Goal: Information Seeking & Learning: Learn about a topic

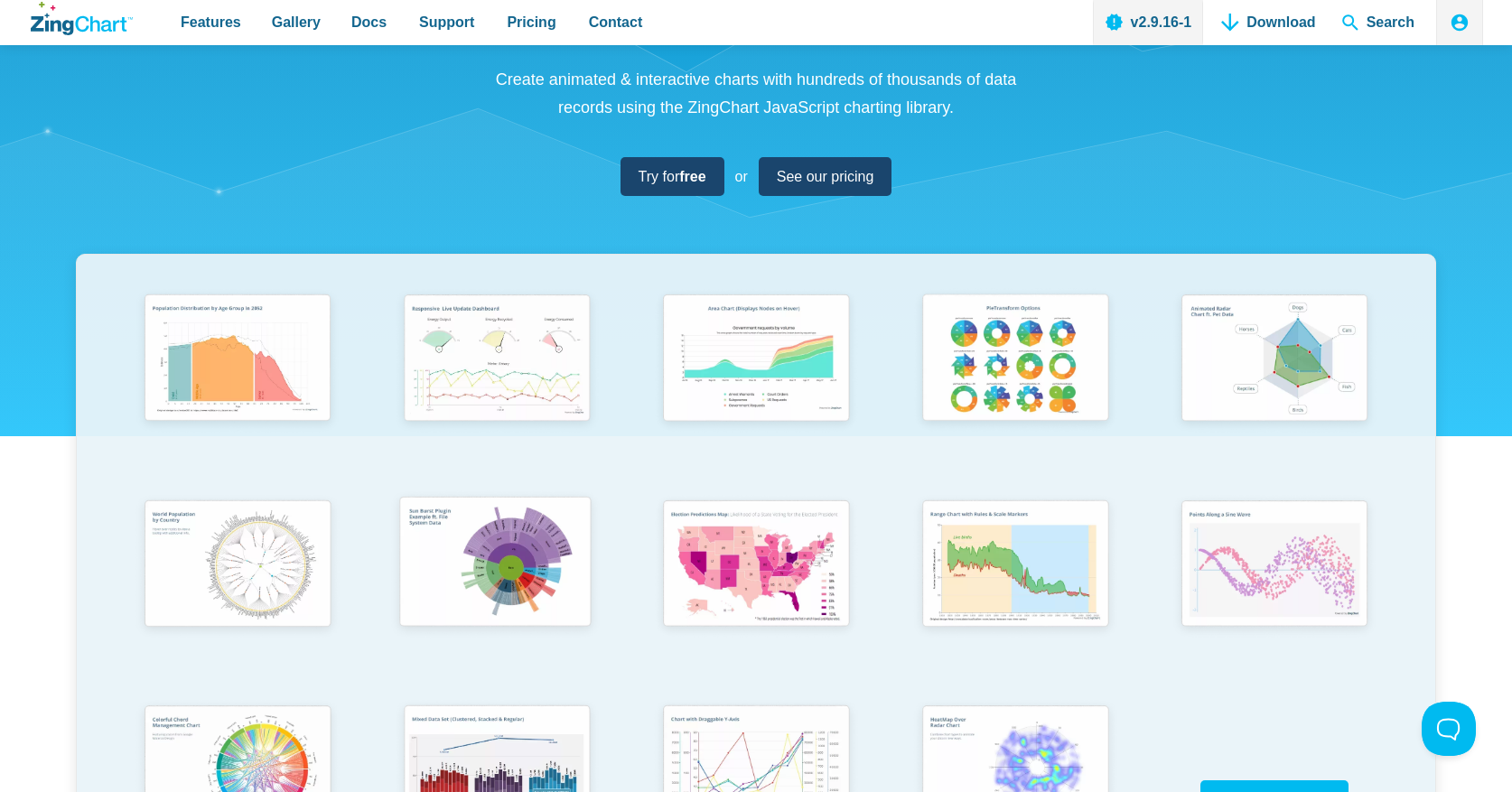
click at [482, 527] on img "App Content" at bounding box center [494, 563] width 213 height 152
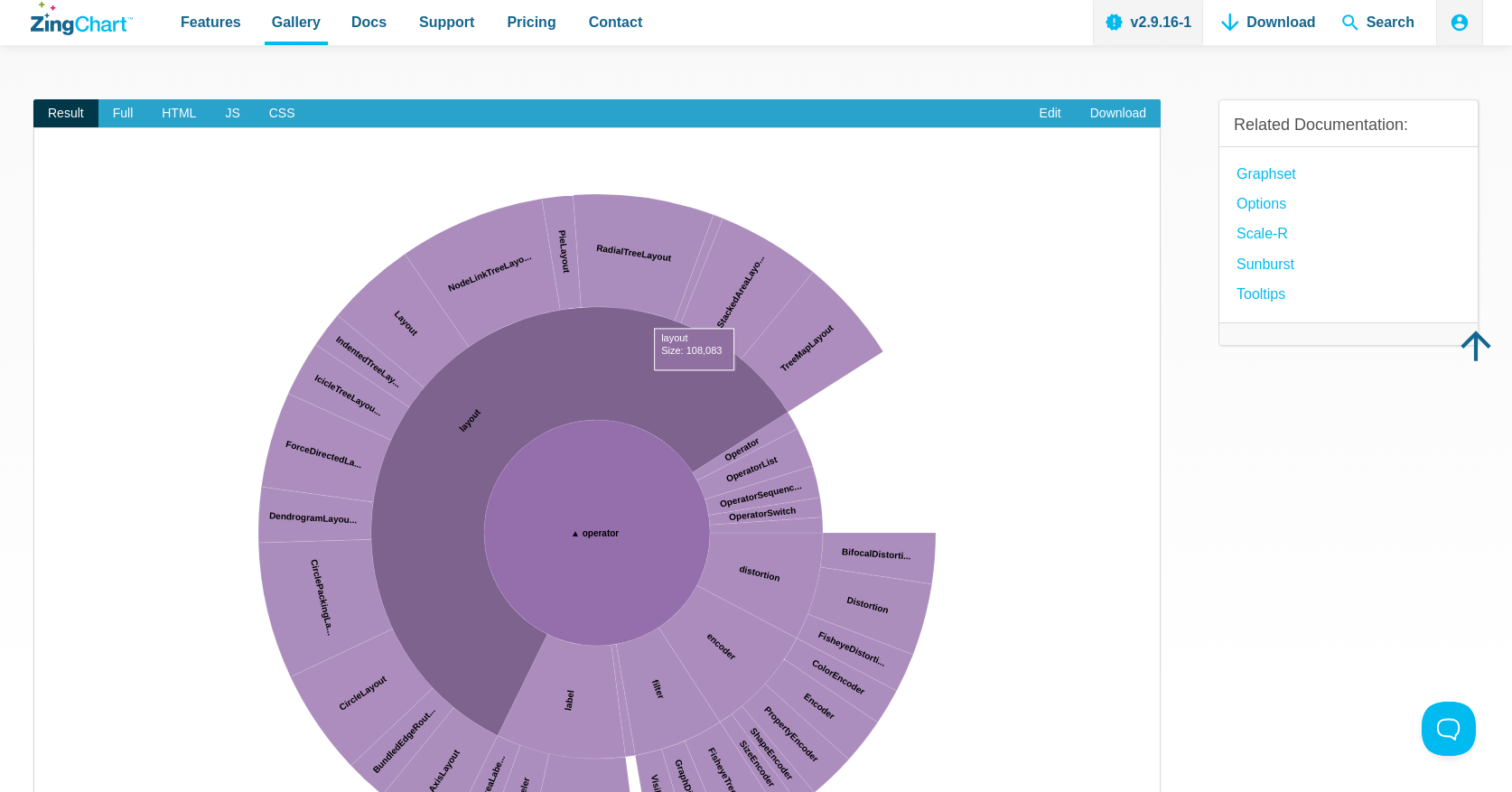
scroll to position [144, 0]
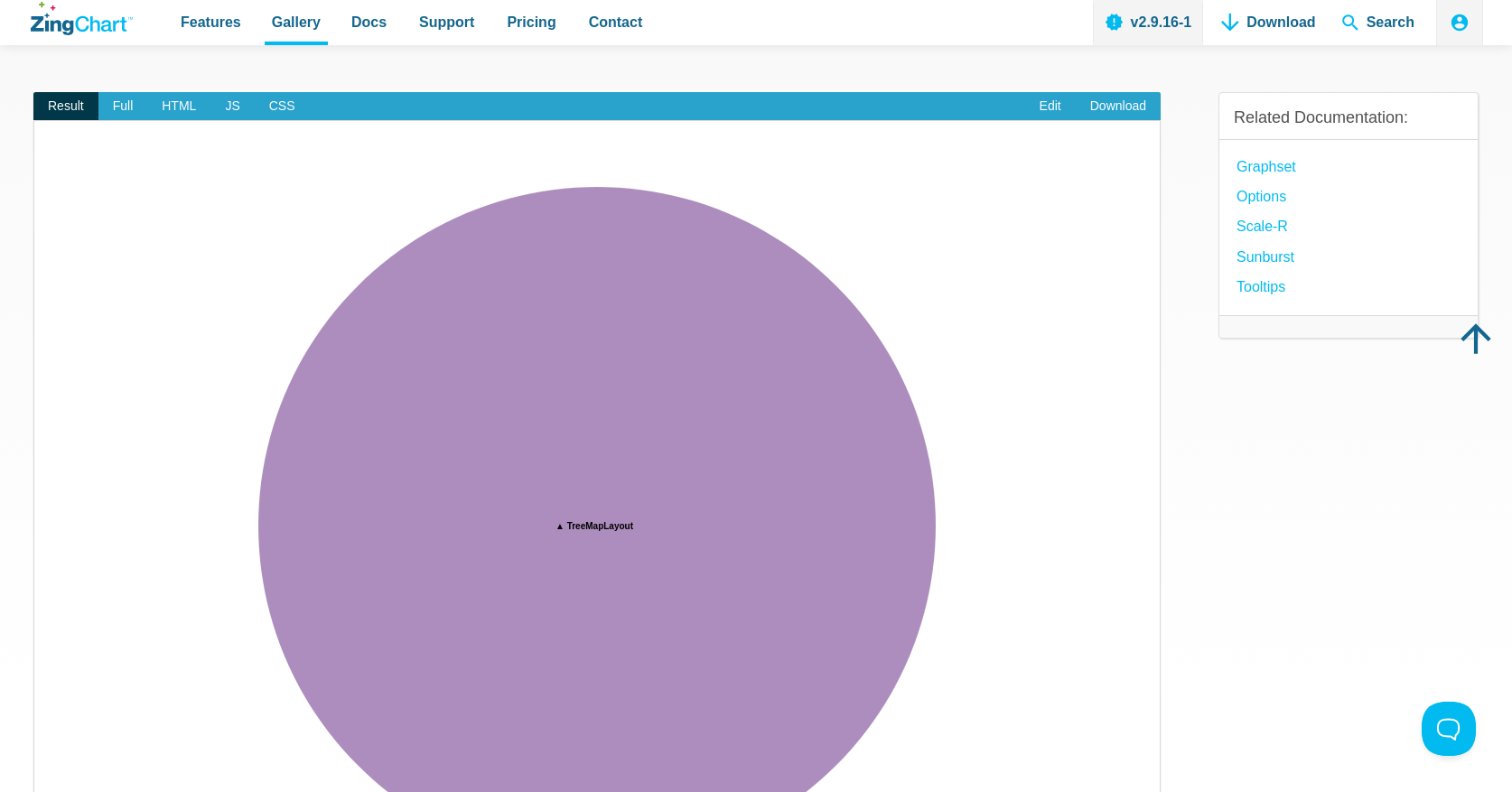
click at [928, 257] on img "App Content" at bounding box center [596, 525] width 1089 height 722
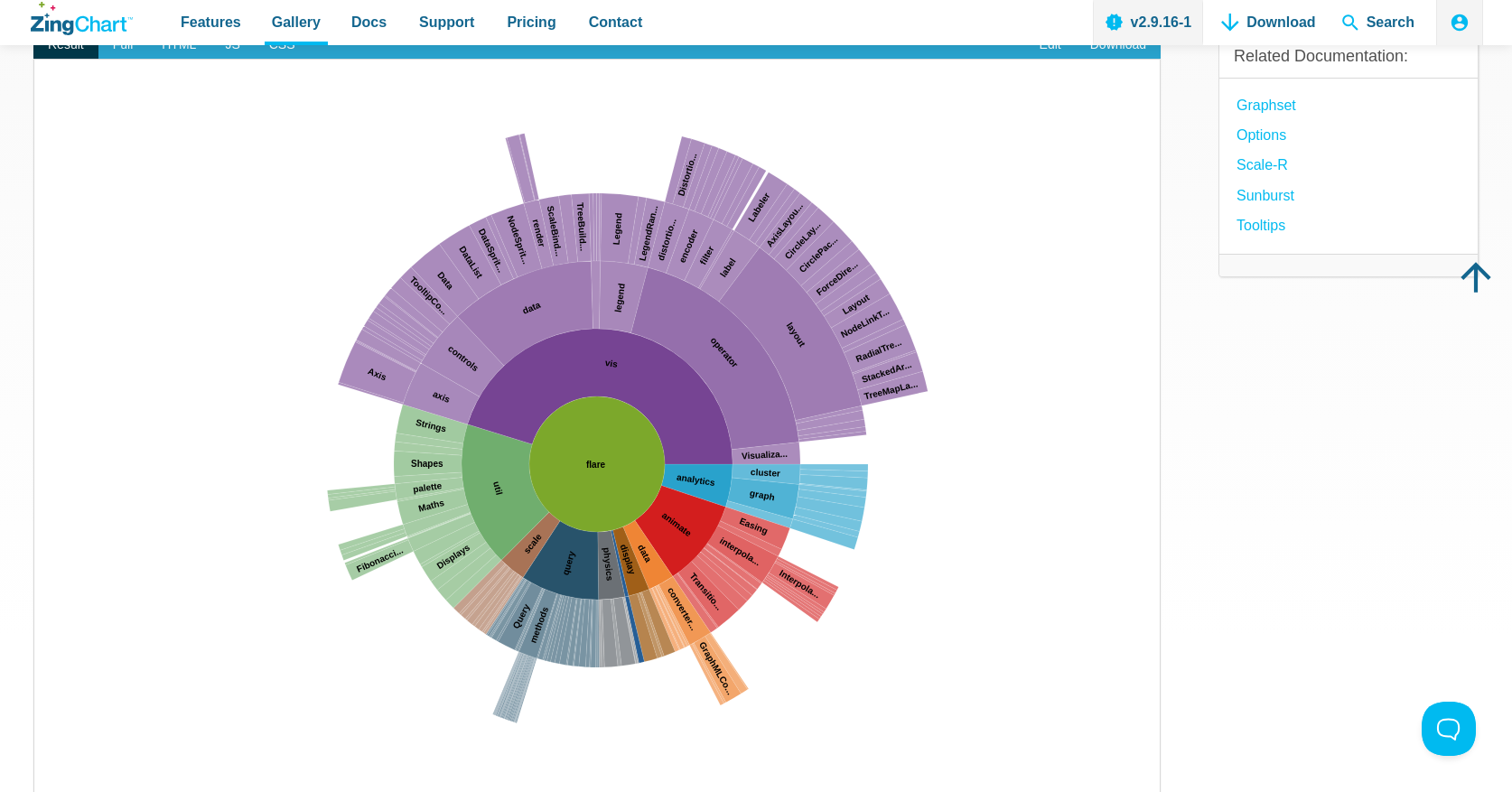
scroll to position [198, 0]
